Goal: Book appointment/travel/reservation

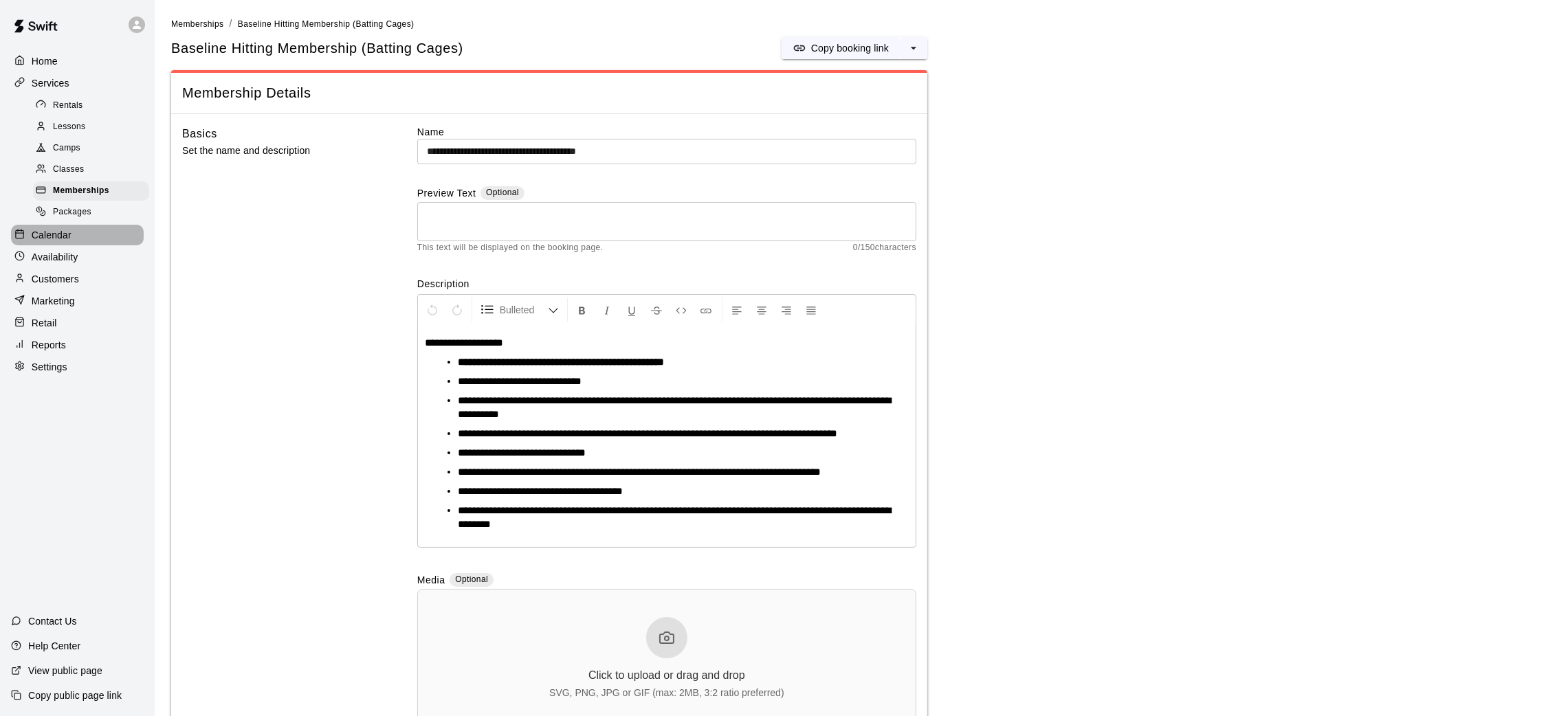
click at [73, 229] on div "Calendar" at bounding box center [77, 235] width 132 height 20
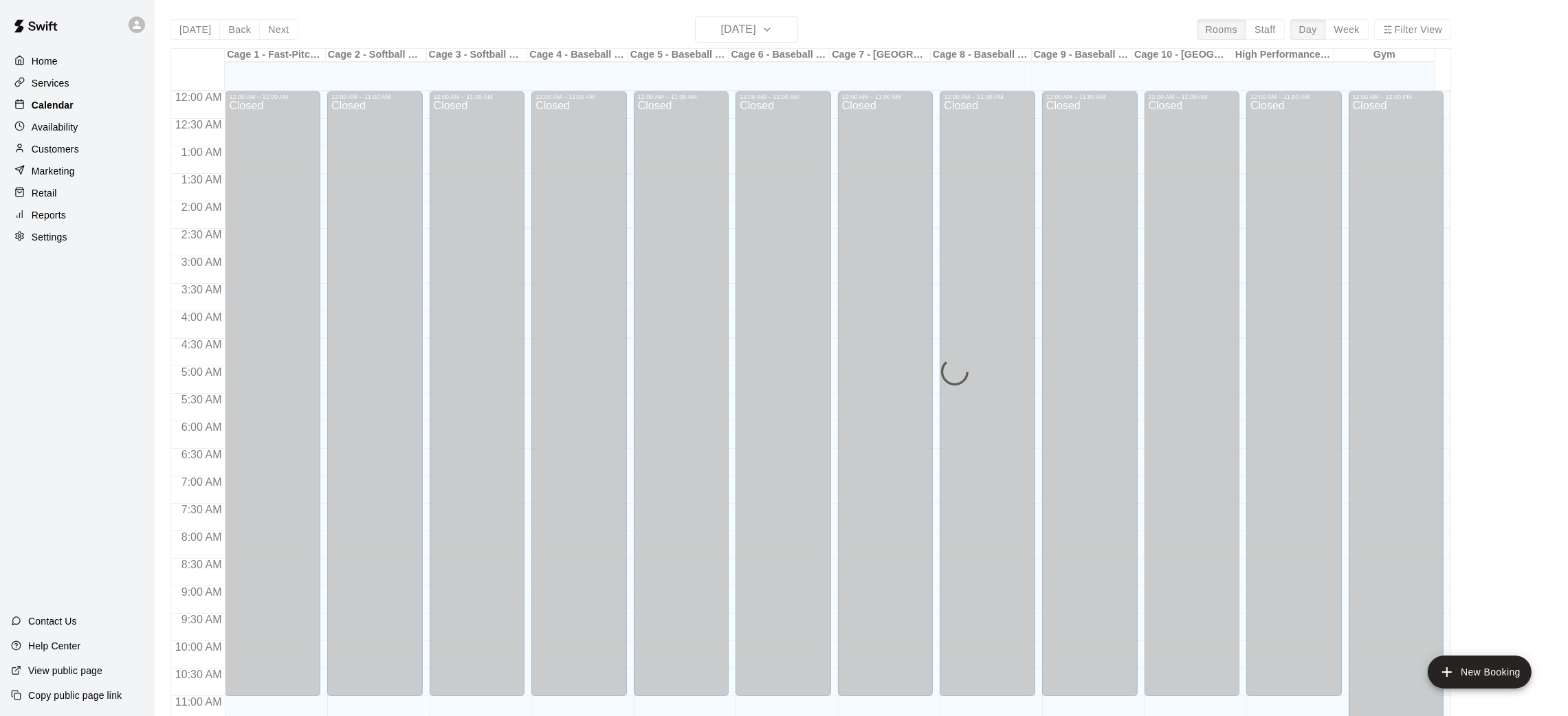
scroll to position [637, 0]
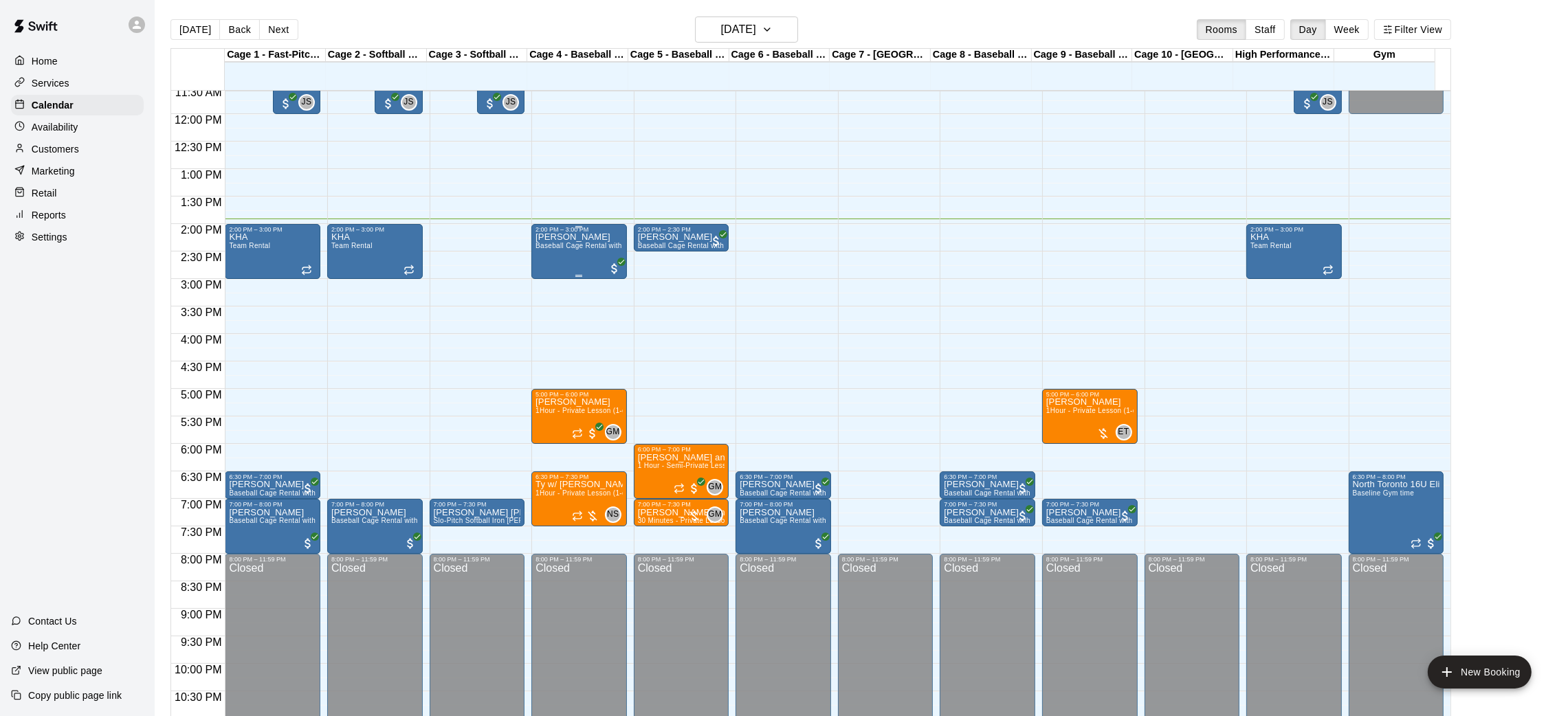
click at [554, 263] on div "Ben Simon Baseball Cage Rental with Pitching Machine (4 People Maximum!)" at bounding box center [578, 591] width 87 height 716
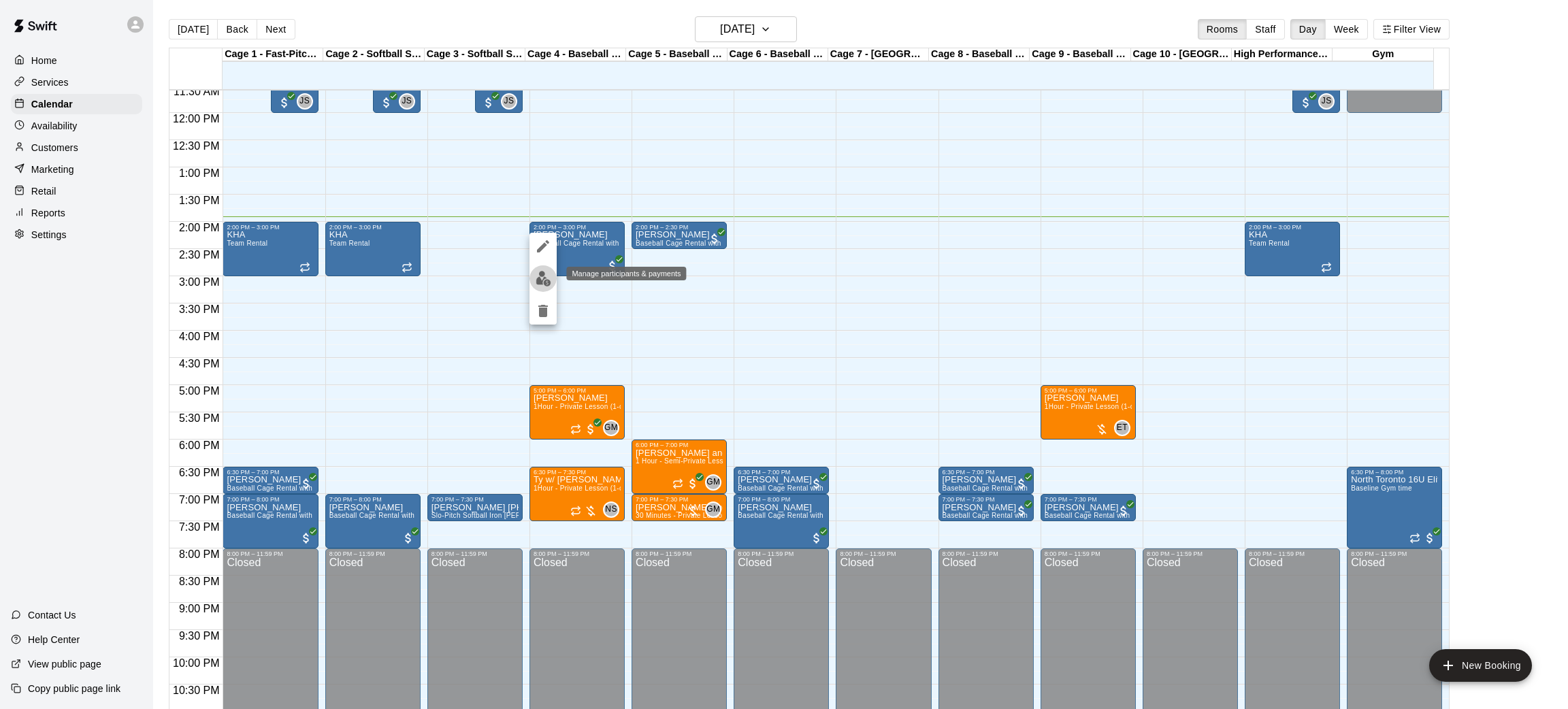
click at [544, 266] on button "edit" at bounding box center [543, 278] width 27 height 26
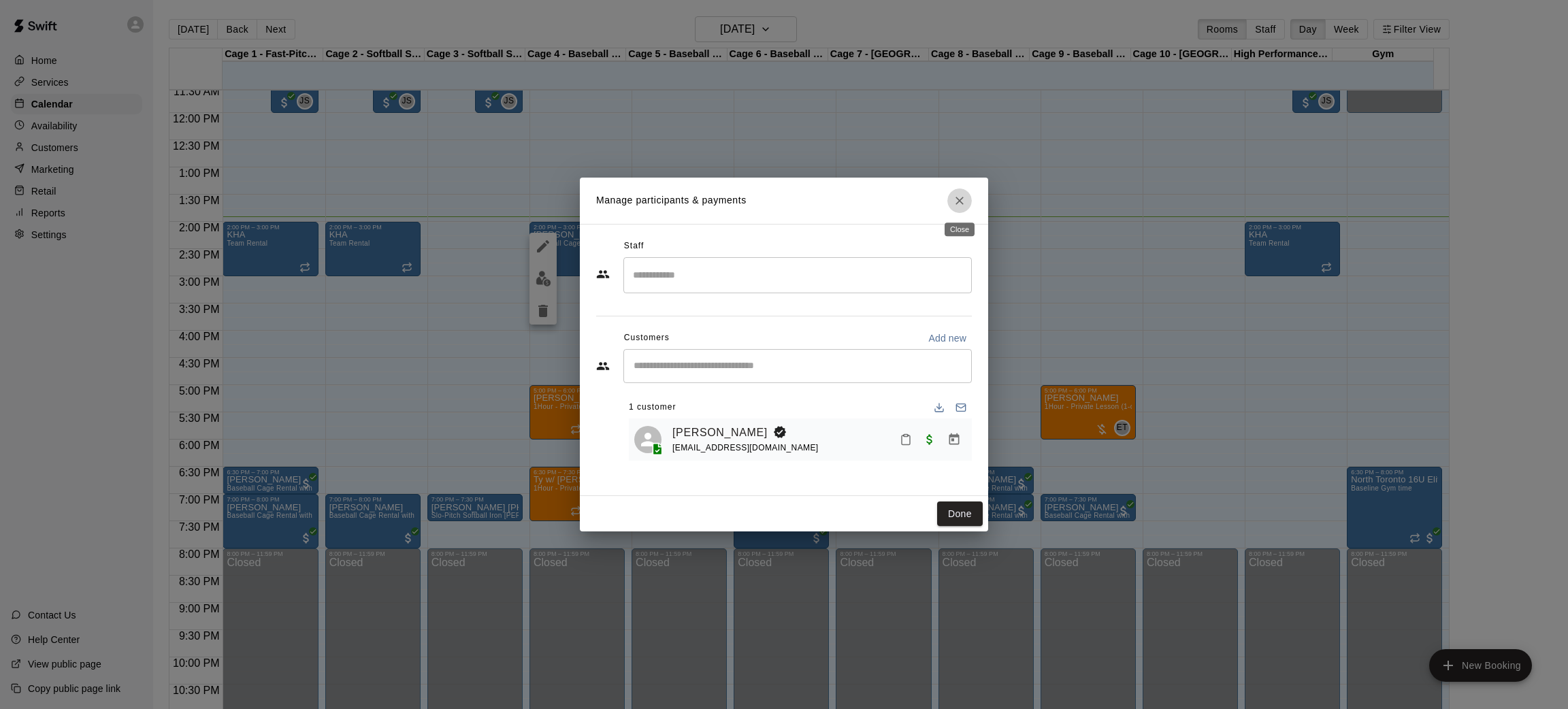
click at [960, 202] on icon "Close" at bounding box center [959, 200] width 8 height 8
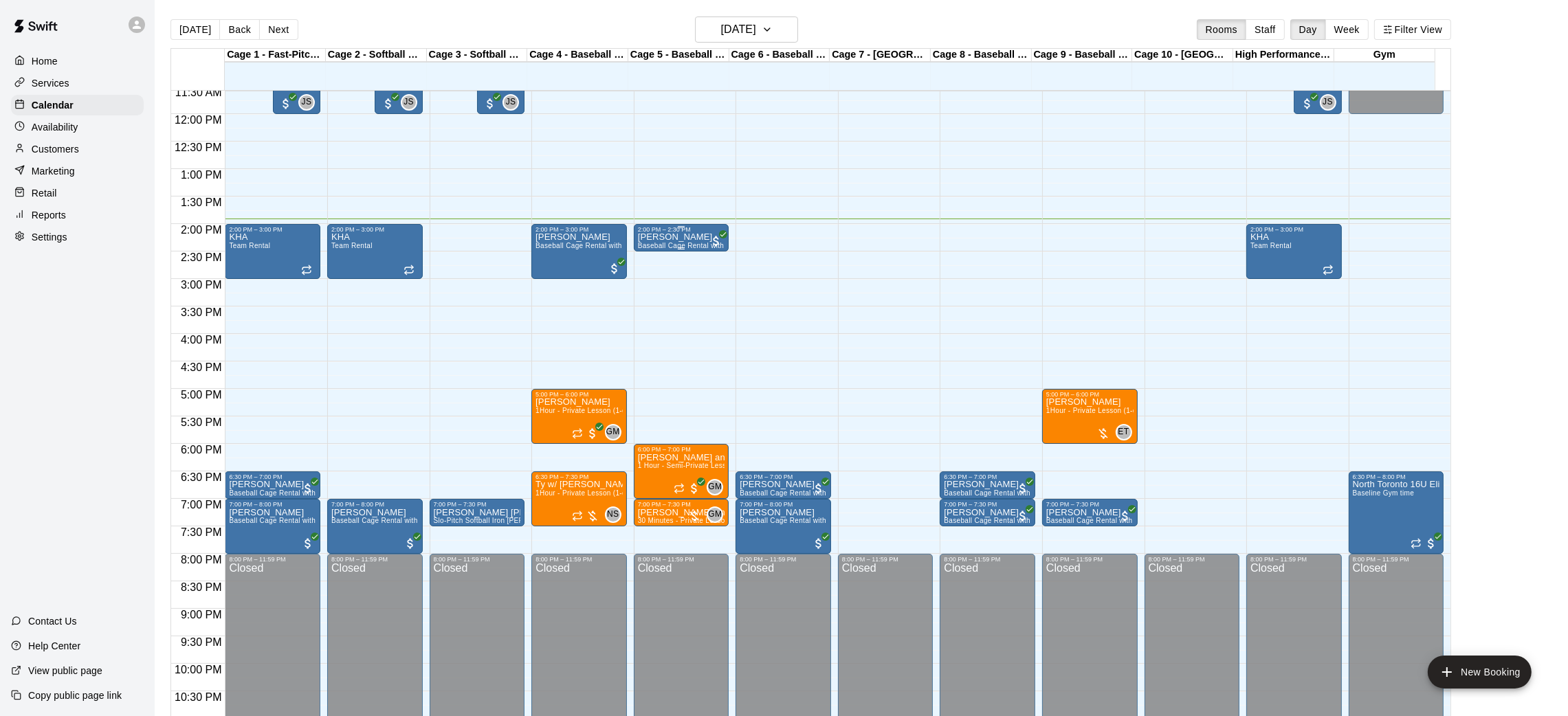
click at [649, 237] on p "[PERSON_NAME]" at bounding box center [681, 237] width 87 height 0
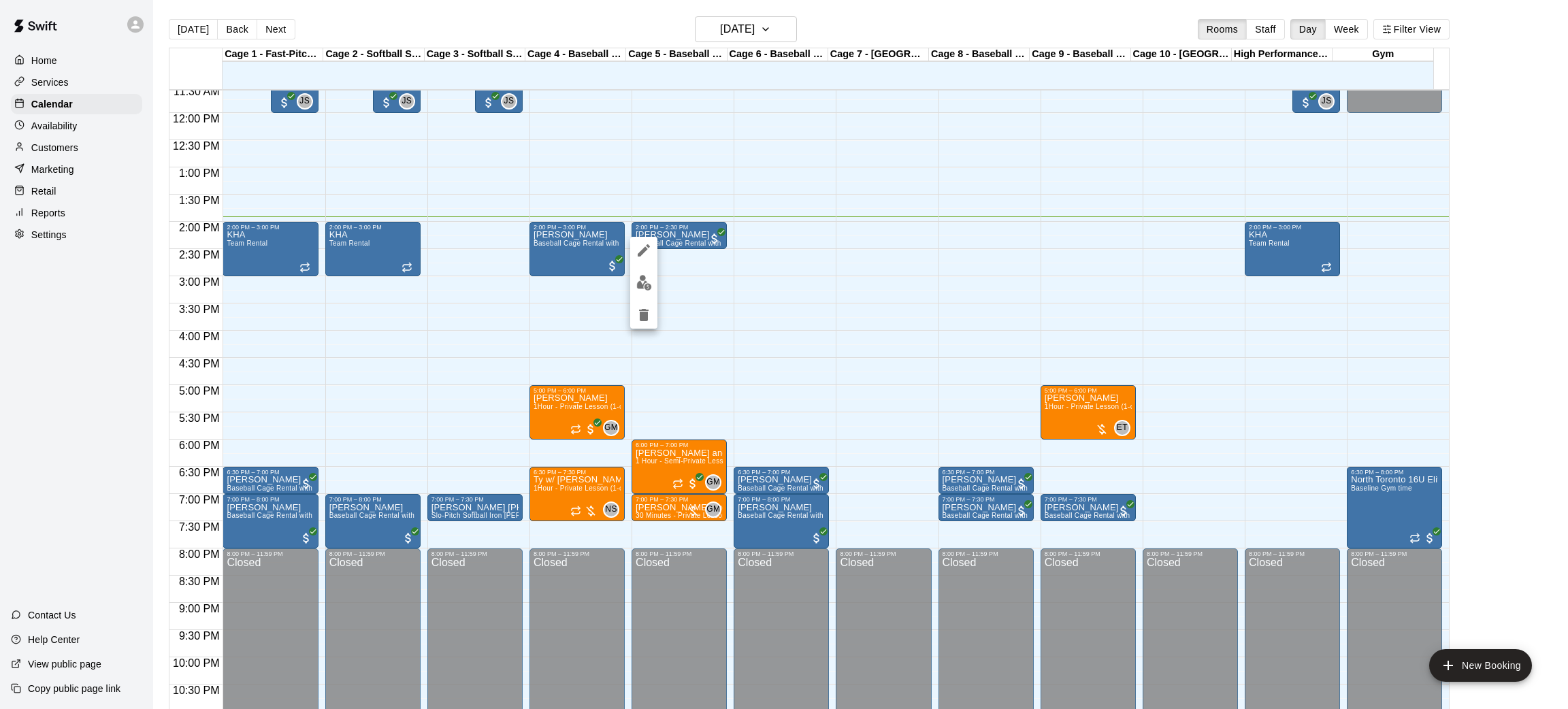
click at [586, 19] on div at bounding box center [784, 354] width 1568 height 709
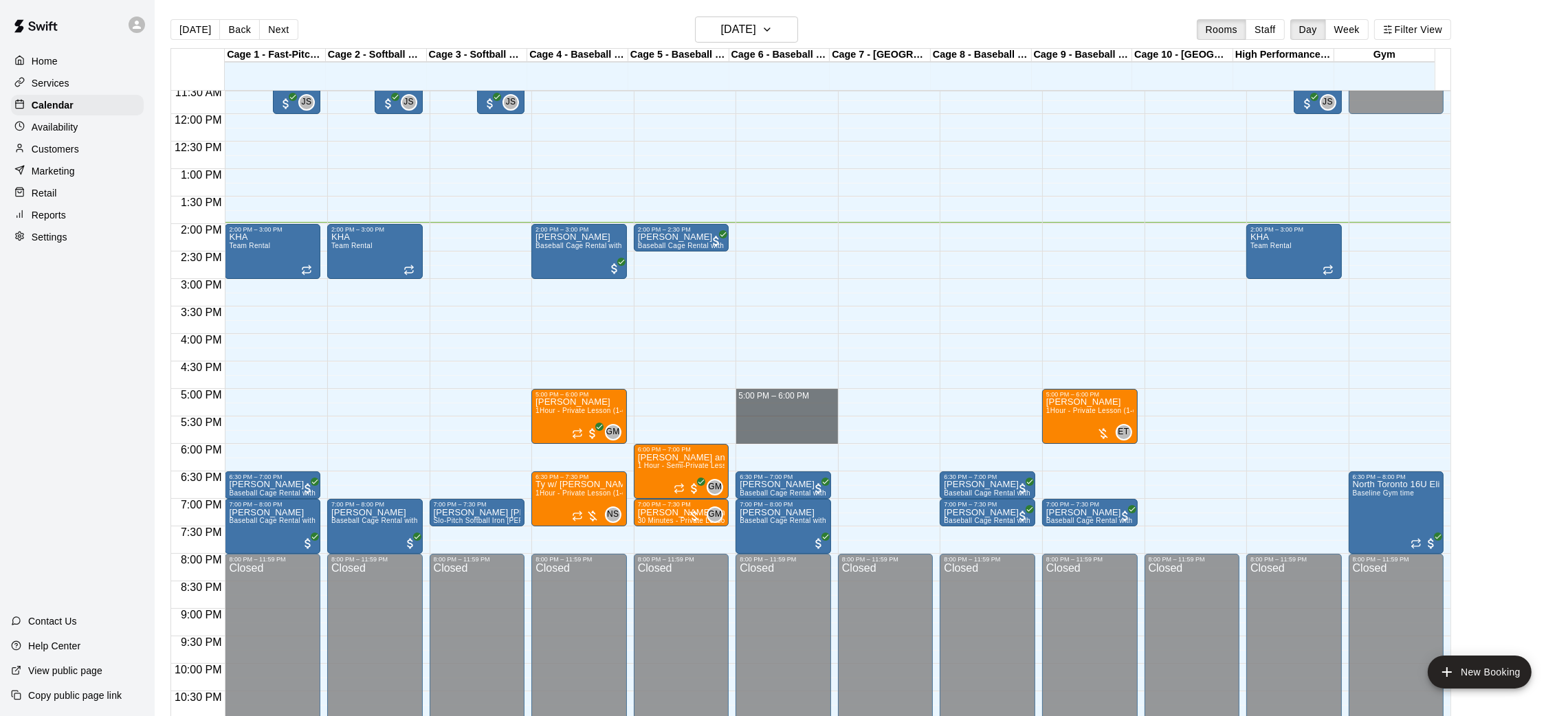
drag, startPoint x: 764, startPoint y: 395, endPoint x: 772, endPoint y: 437, distance: 42.8
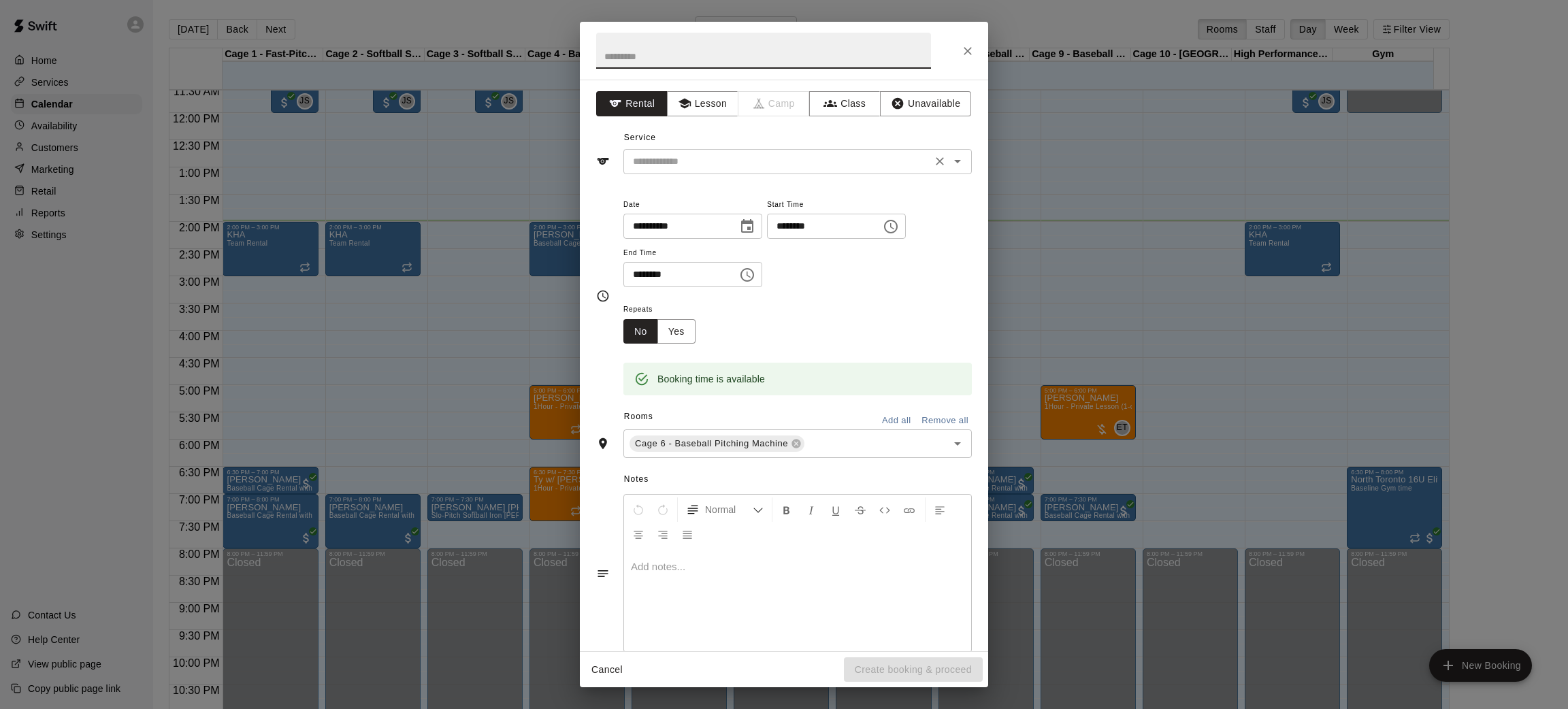
click at [724, 167] on input "text" at bounding box center [777, 161] width 300 height 17
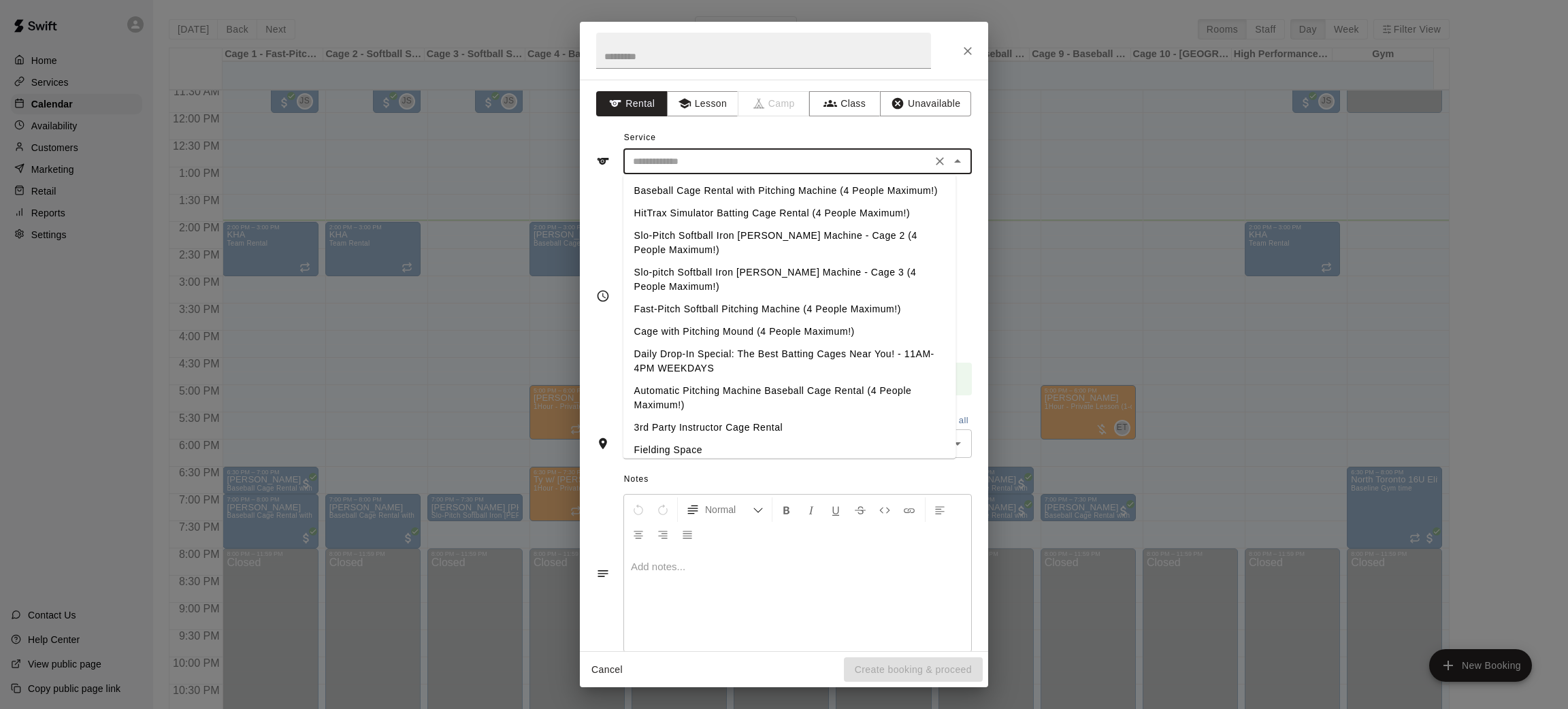
click at [734, 190] on li "Baseball Cage Rental with Pitching Machine (4 People Maximum!)" at bounding box center [790, 191] width 333 height 23
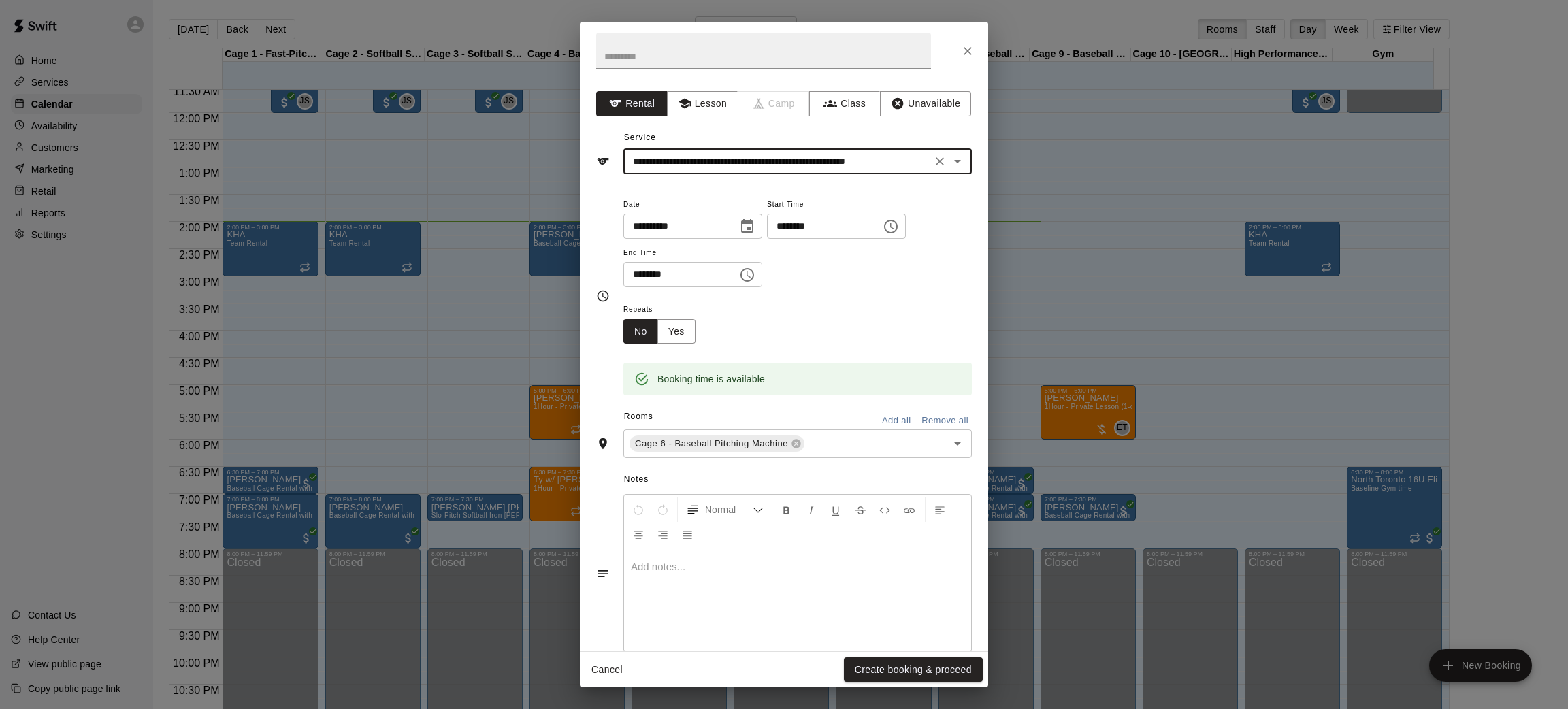
type input "**********"
click at [881, 656] on div "Cancel Create booking & proceed" at bounding box center [784, 670] width 408 height 36
click at [883, 656] on div "Cancel Create booking & proceed" at bounding box center [784, 670] width 408 height 36
click at [885, 668] on button "Create booking & proceed" at bounding box center [913, 670] width 139 height 25
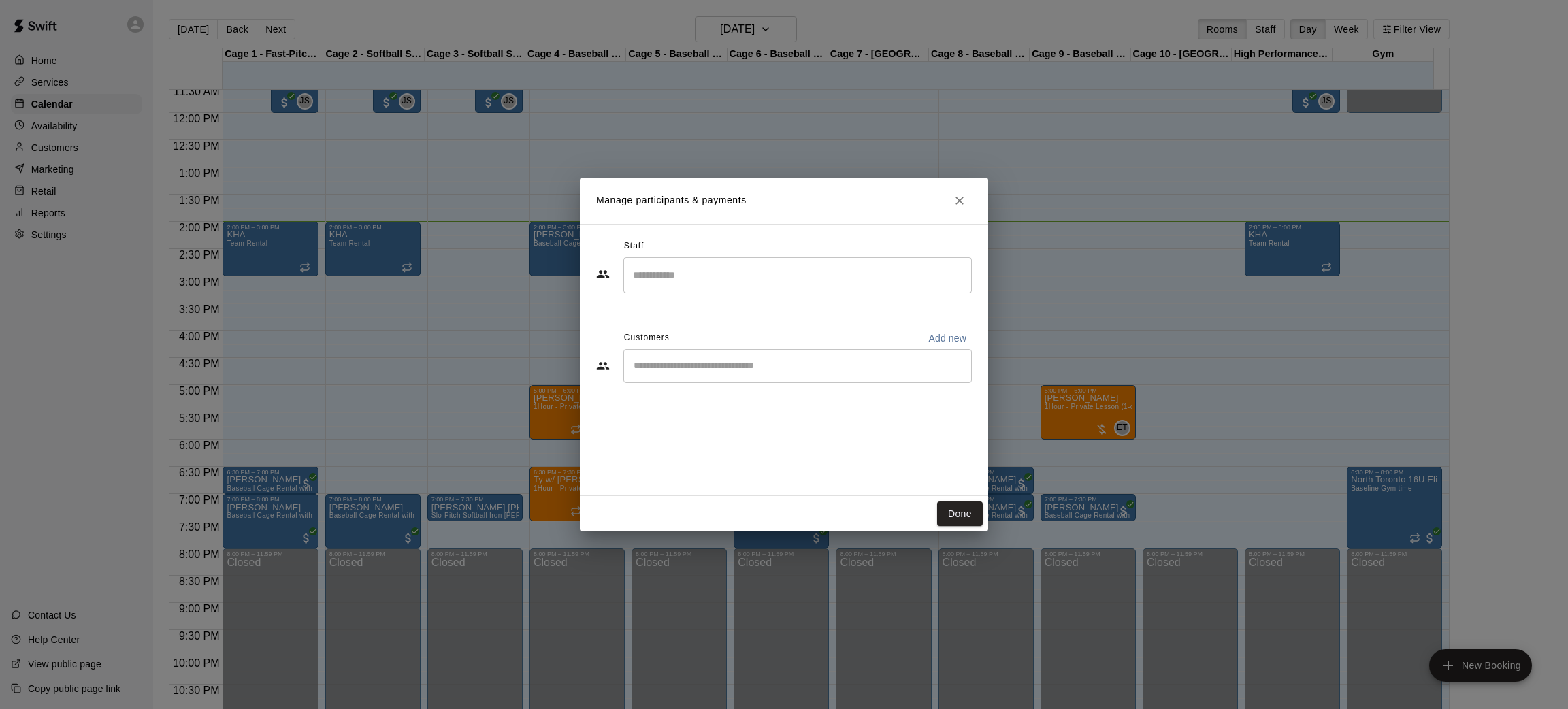
click at [708, 362] on input "Start typing to search customers..." at bounding box center [797, 365] width 336 height 14
type input "*****"
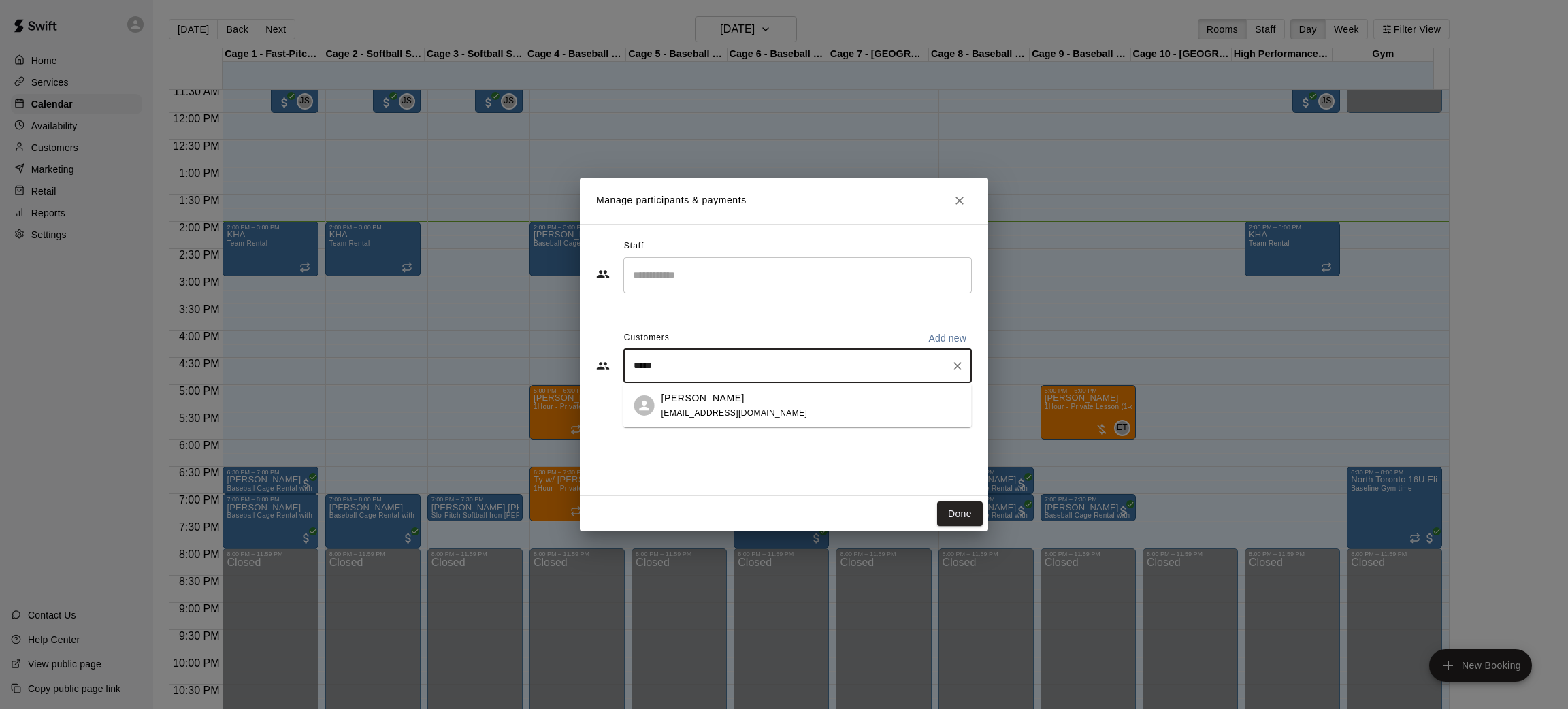
click at [734, 408] on span "kristyanpg@icloud.com" at bounding box center [734, 413] width 146 height 9
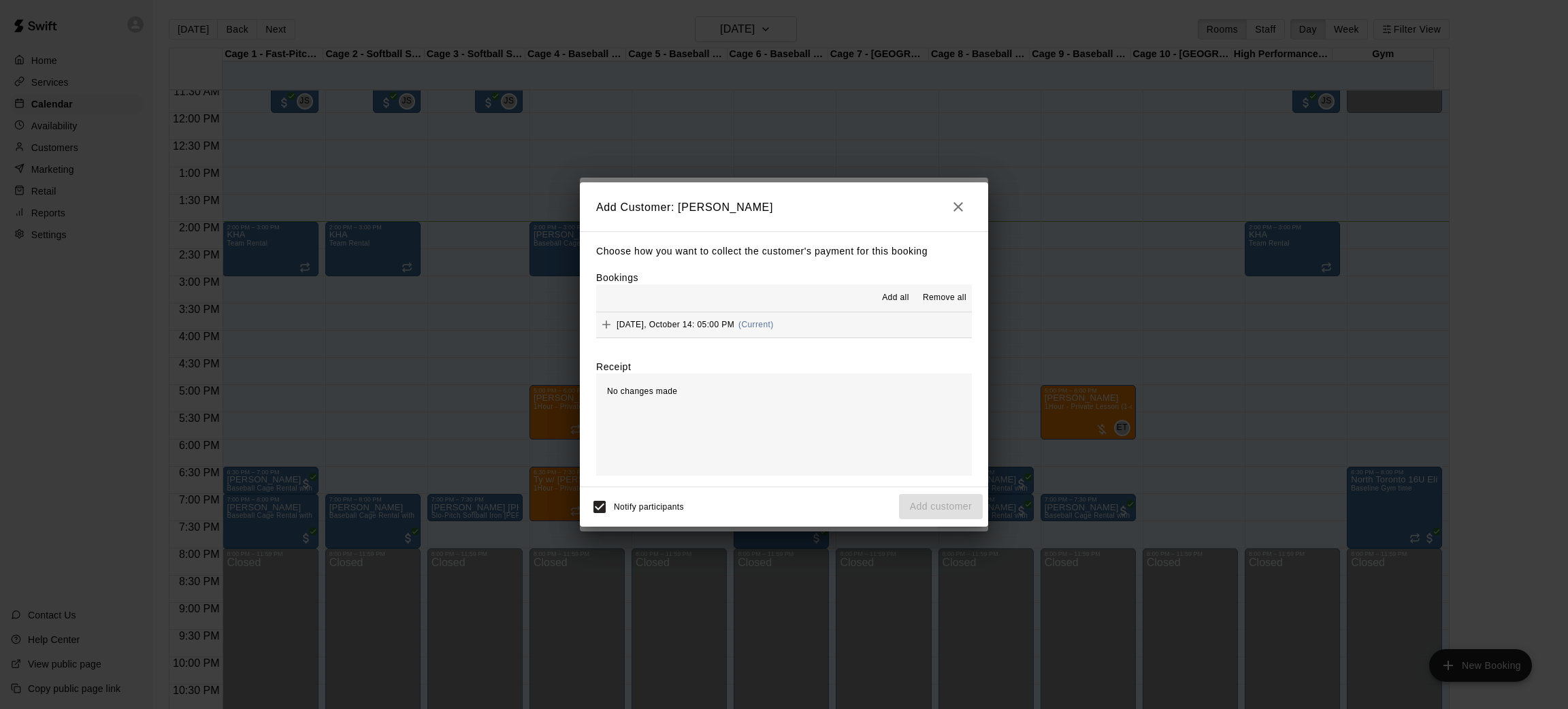
click at [893, 291] on button "Add all" at bounding box center [895, 298] width 44 height 22
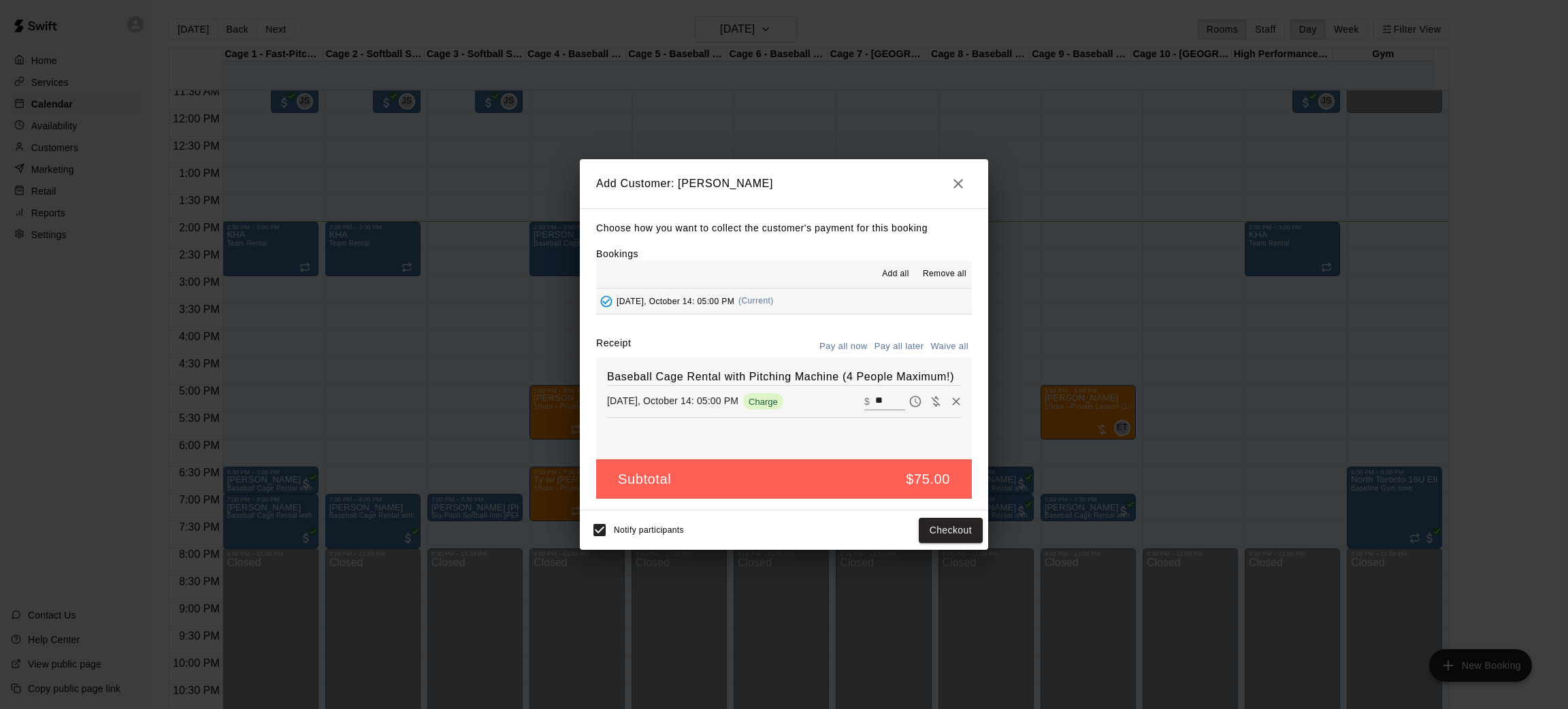
click at [944, 346] on button "Waive all" at bounding box center [949, 346] width 45 height 21
type input "*"
click at [933, 524] on button "Add customer" at bounding box center [941, 531] width 84 height 25
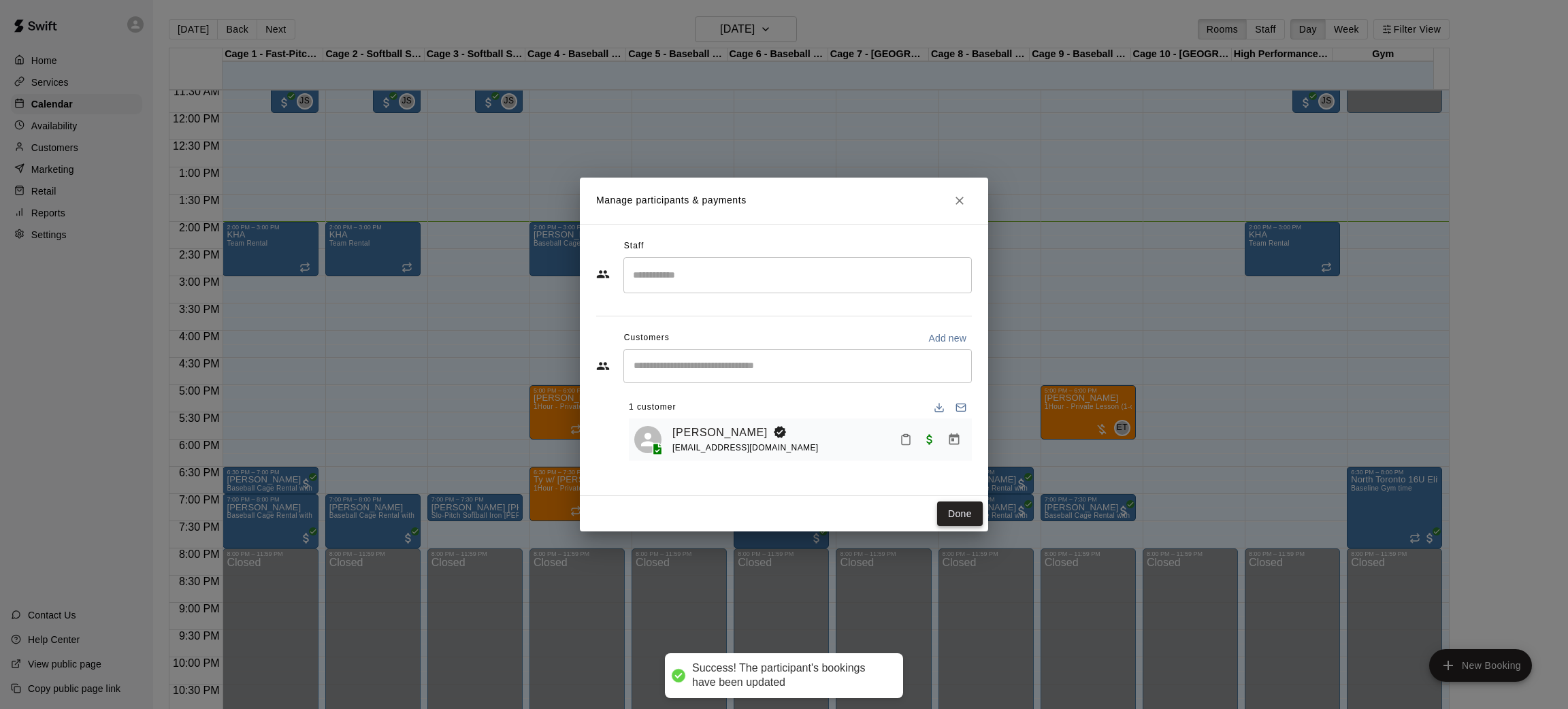
click at [943, 514] on button "Done" at bounding box center [960, 514] width 45 height 25
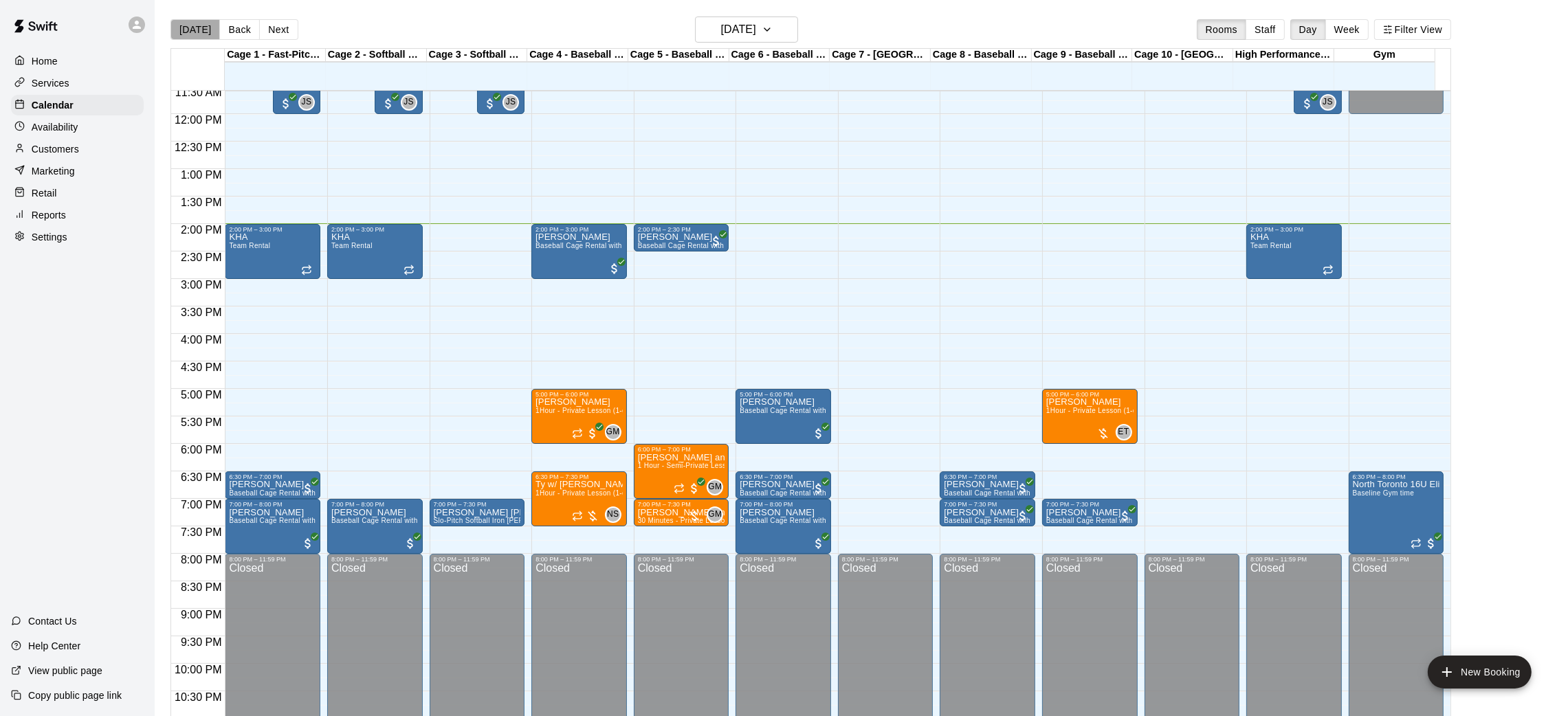
click at [196, 20] on button "[DATE]" at bounding box center [196, 29] width 50 height 20
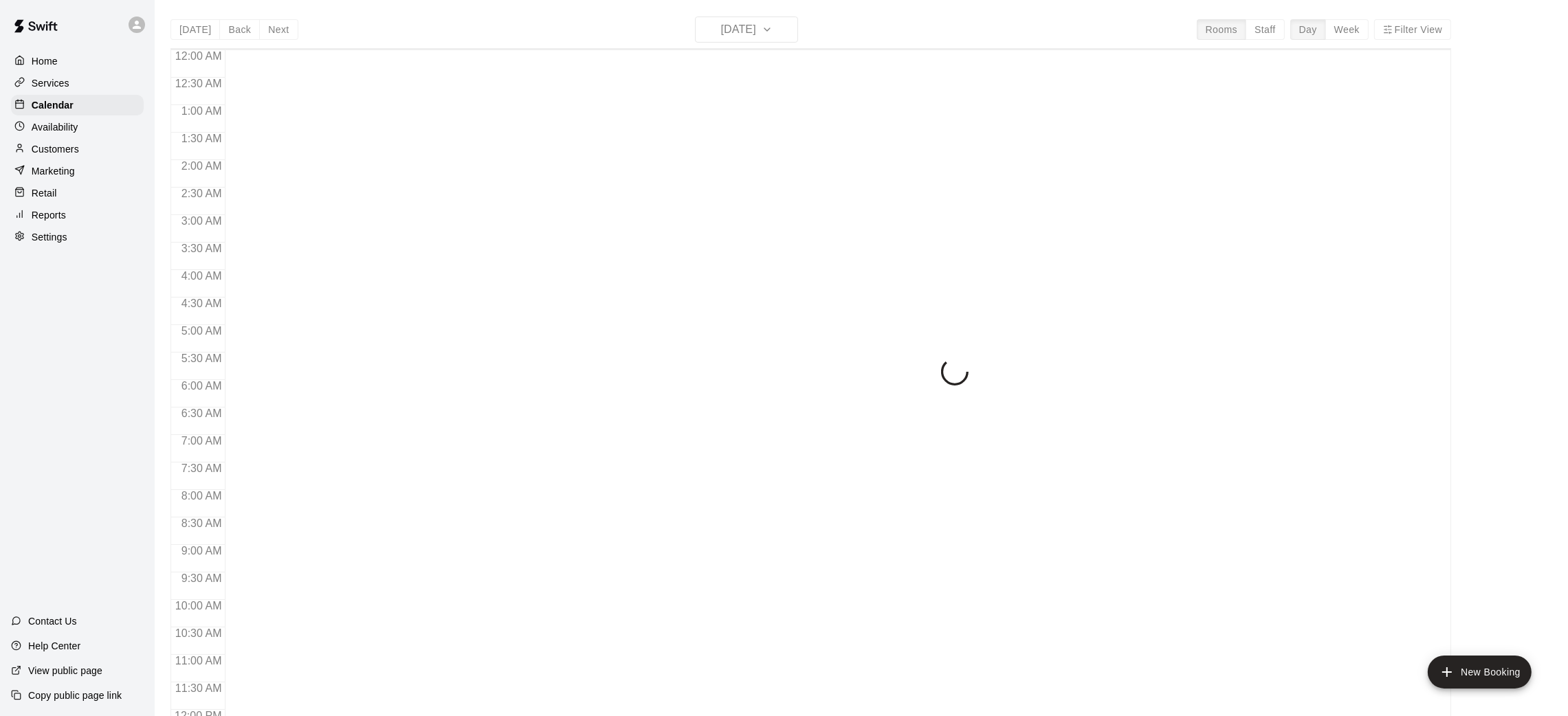
scroll to position [637, 0]
